Goal: Information Seeking & Learning: Check status

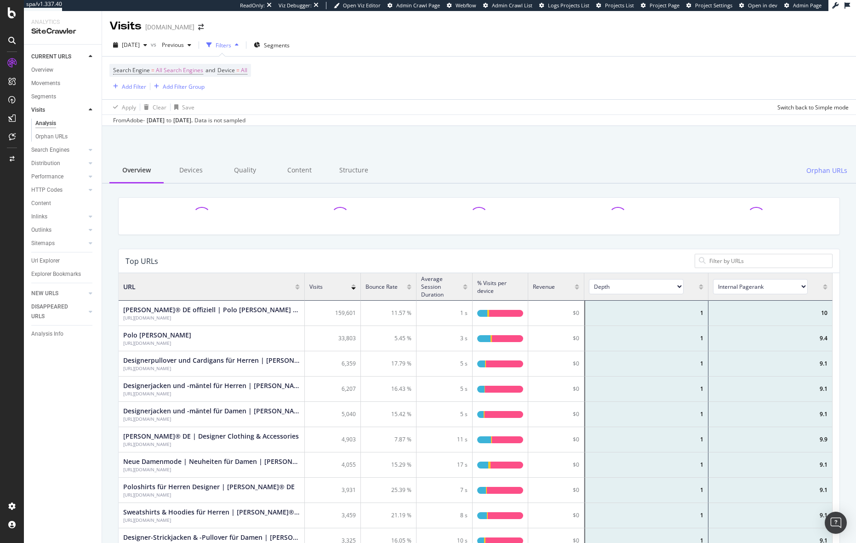
scroll to position [269, 707]
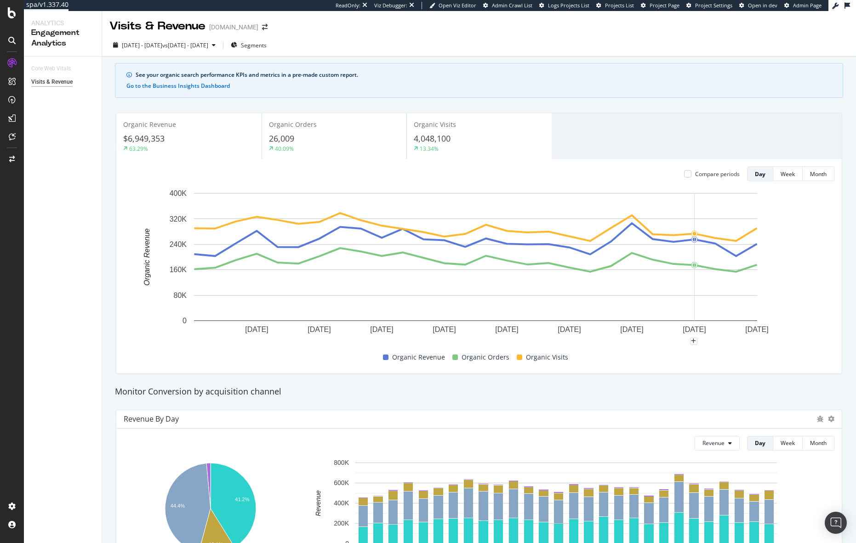
click at [702, 245] on rect "A chart." at bounding box center [475, 257] width 563 height 128
click at [693, 238] on circle "A chart." at bounding box center [694, 240] width 6 height 6
click at [47, 81] on div "Visits & Revenue" at bounding box center [51, 82] width 41 height 10
click at [64, 151] on div "EngagementAnalytics" at bounding box center [65, 151] width 63 height 9
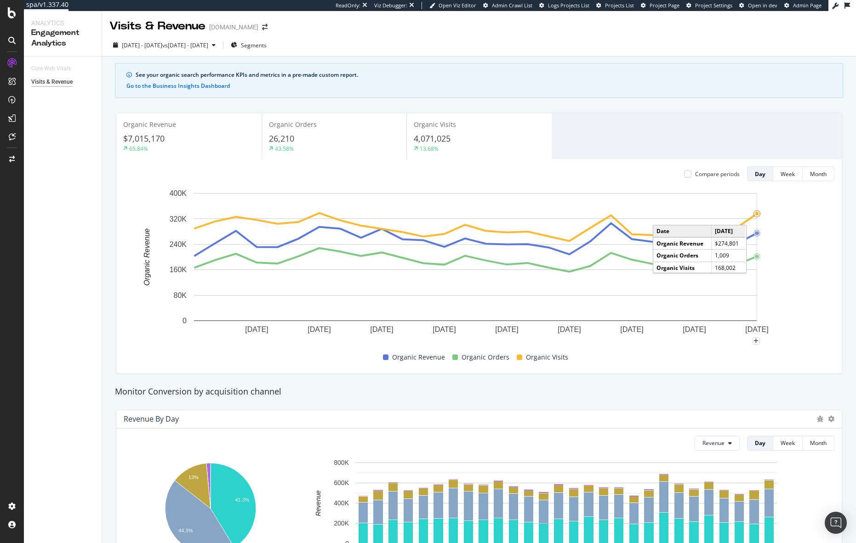
click at [757, 215] on circle "A chart." at bounding box center [757, 214] width 4 height 4
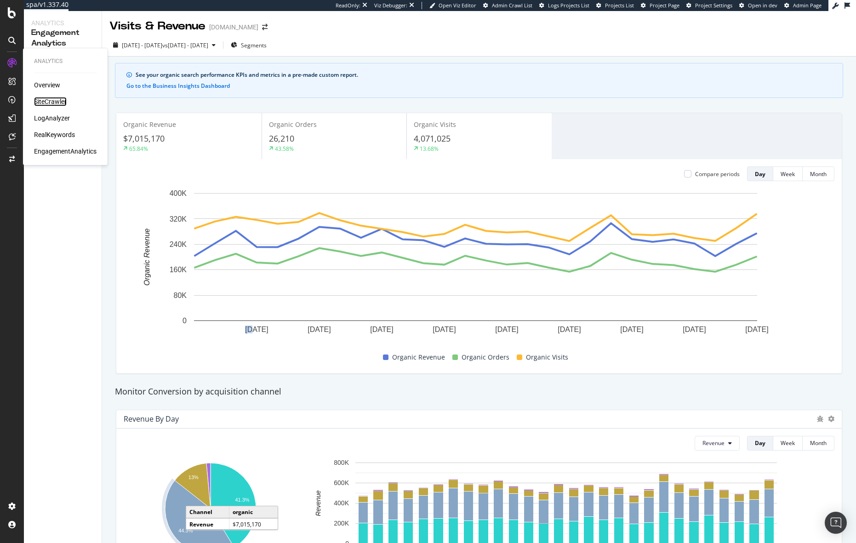
click at [60, 101] on div "SiteCrawler" at bounding box center [50, 101] width 33 height 9
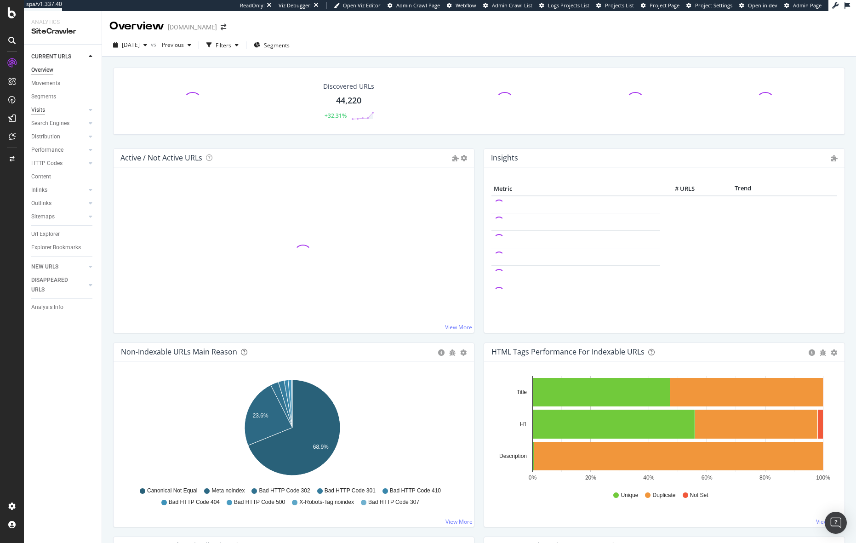
click at [41, 111] on div "Visits" at bounding box center [38, 110] width 14 height 10
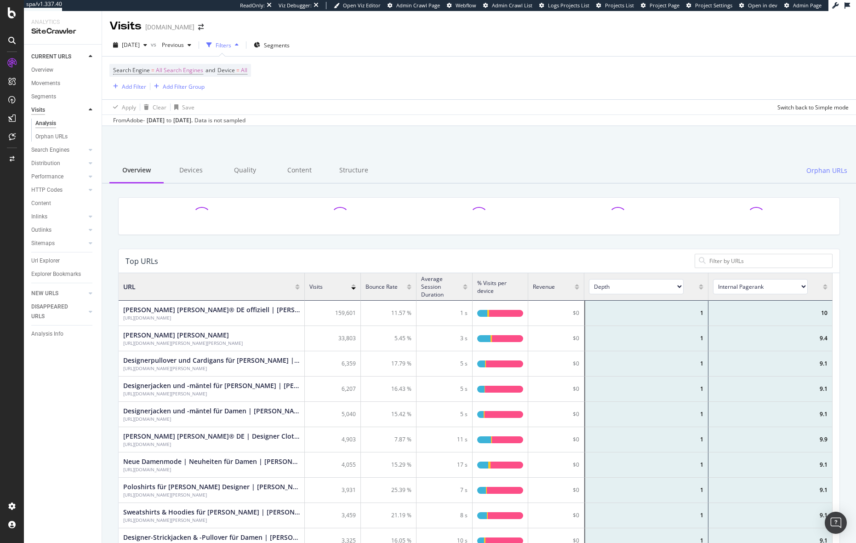
scroll to position [269, 707]
